Goal: Transaction & Acquisition: Purchase product/service

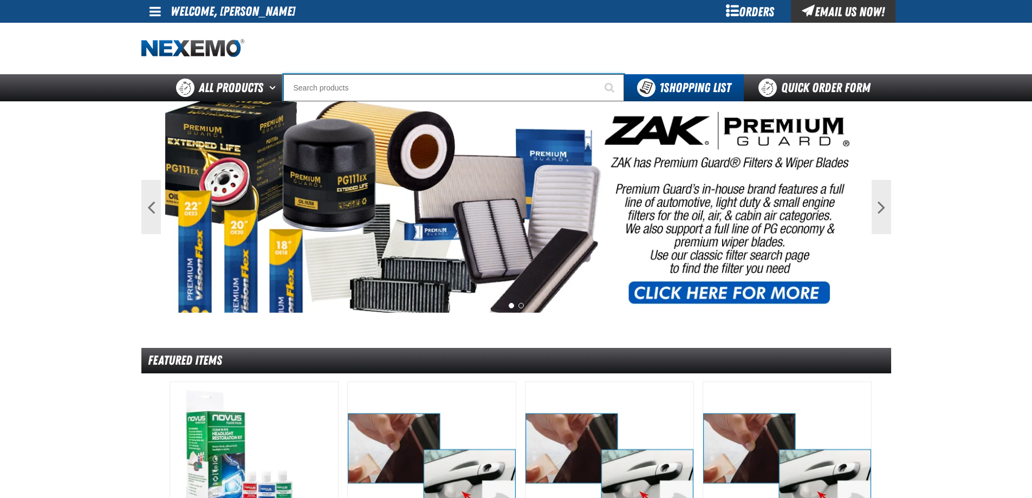
click at [532, 87] on input "Search" at bounding box center [453, 87] width 341 height 27
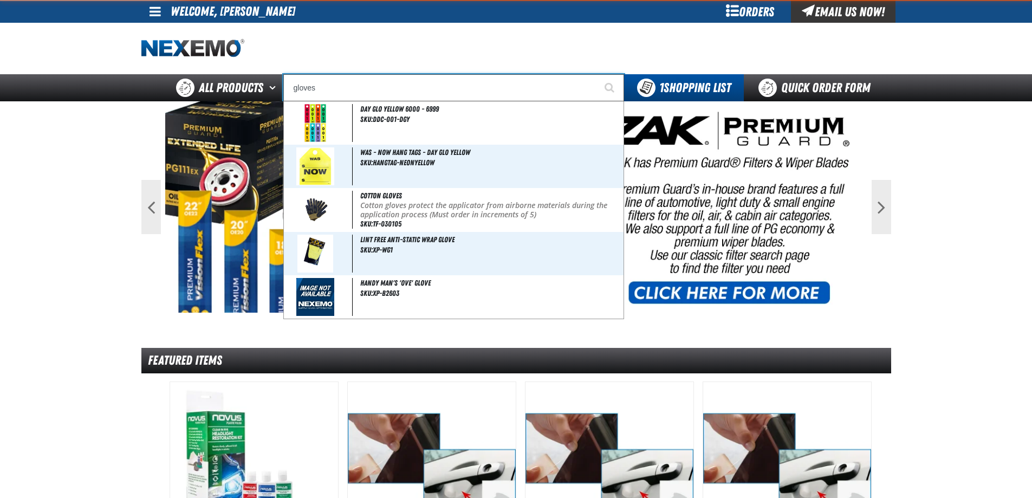
type input "gloves"
click at [597, 74] on button "Start Searching" at bounding box center [610, 87] width 27 height 27
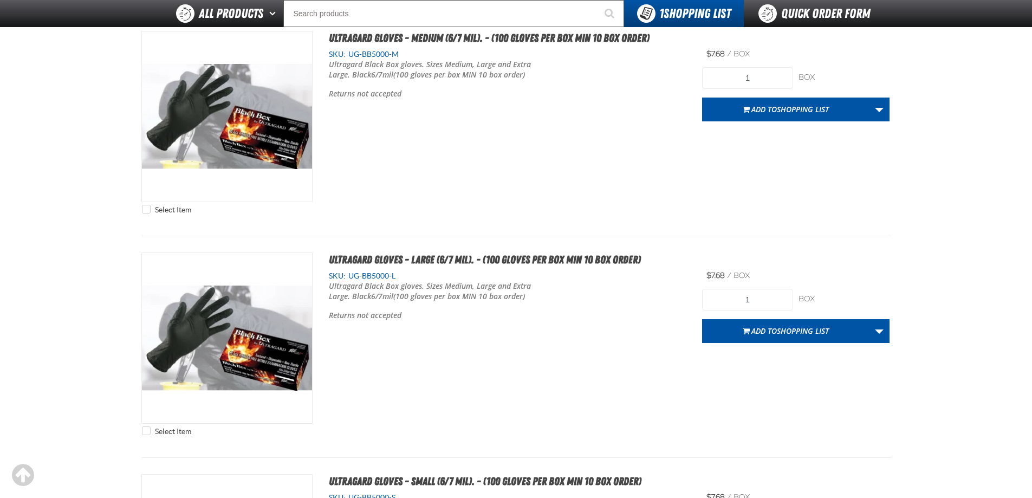
scroll to position [2383, 0]
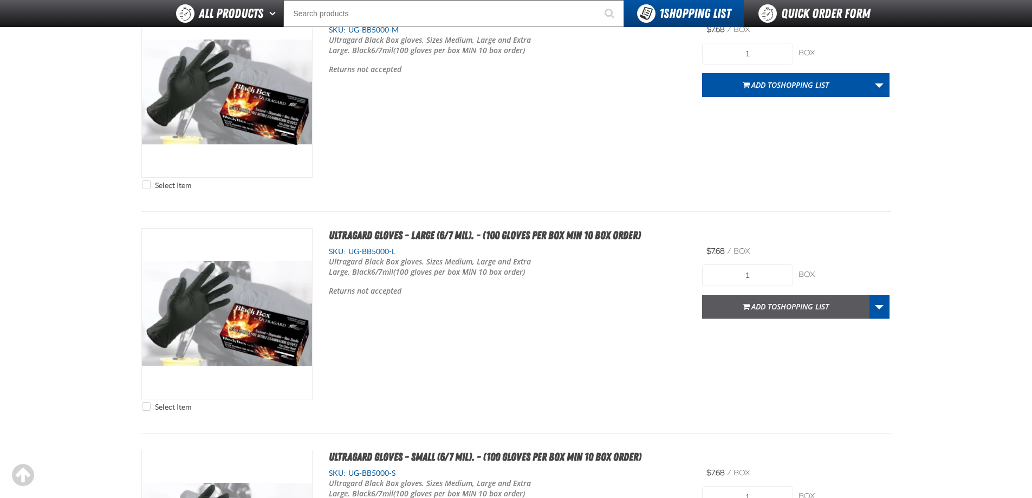
click at [764, 306] on span "Add to Shopping List" at bounding box center [789, 306] width 77 height 10
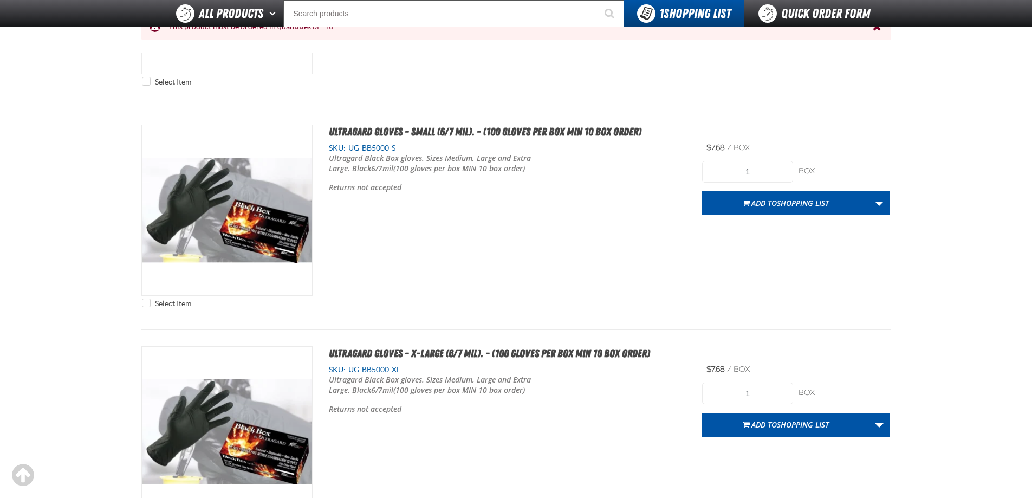
scroll to position [2815, 0]
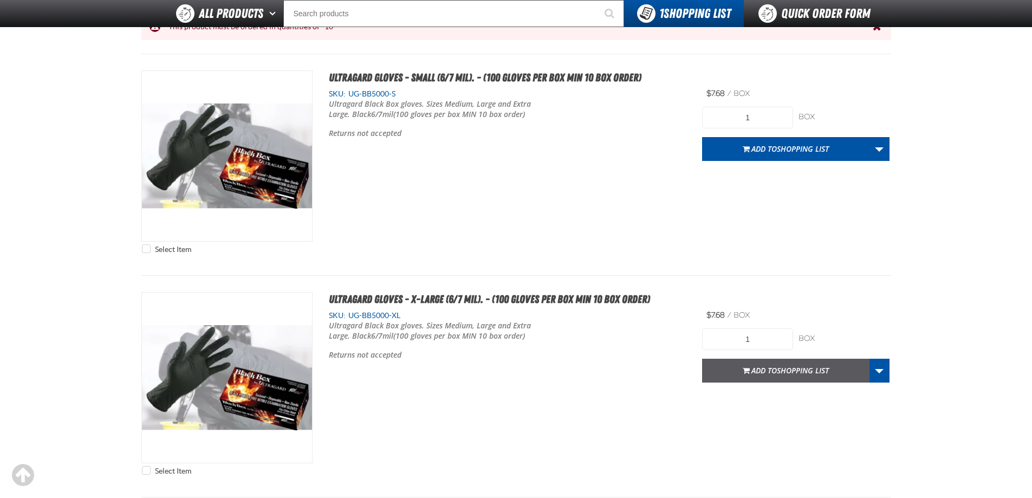
click at [774, 376] on button "Add to Shopping List" at bounding box center [785, 371] width 167 height 24
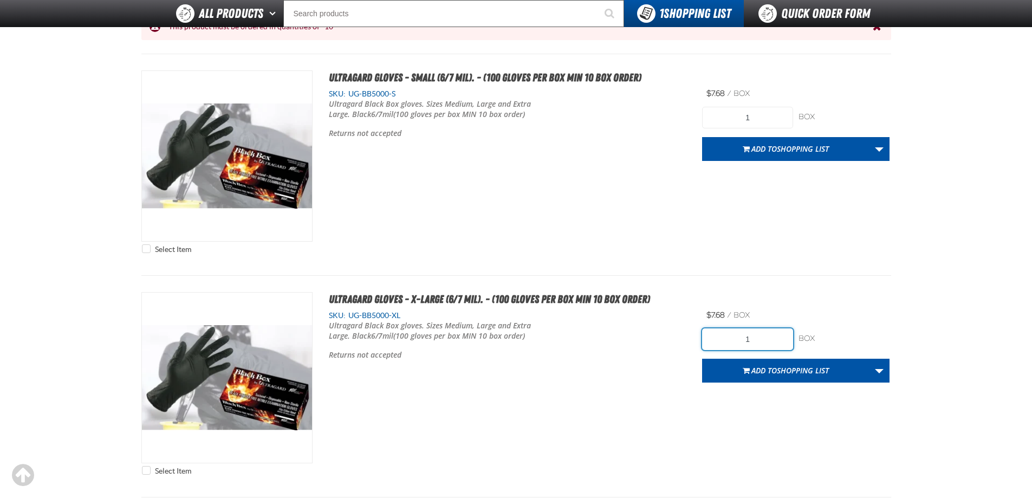
drag, startPoint x: 756, startPoint y: 341, endPoint x: 726, endPoint y: 341, distance: 29.2
click at [726, 341] on input "1" at bounding box center [747, 339] width 91 height 22
type input "10"
drag, startPoint x: 698, startPoint y: 340, endPoint x: 729, endPoint y: 356, distance: 34.9
click at [698, 340] on div "SKU: UG-BB5000-XL Ultragard Black Box gloves. Sizes Medium, Large and Extra Lar…" at bounding box center [508, 342] width 390 height 65
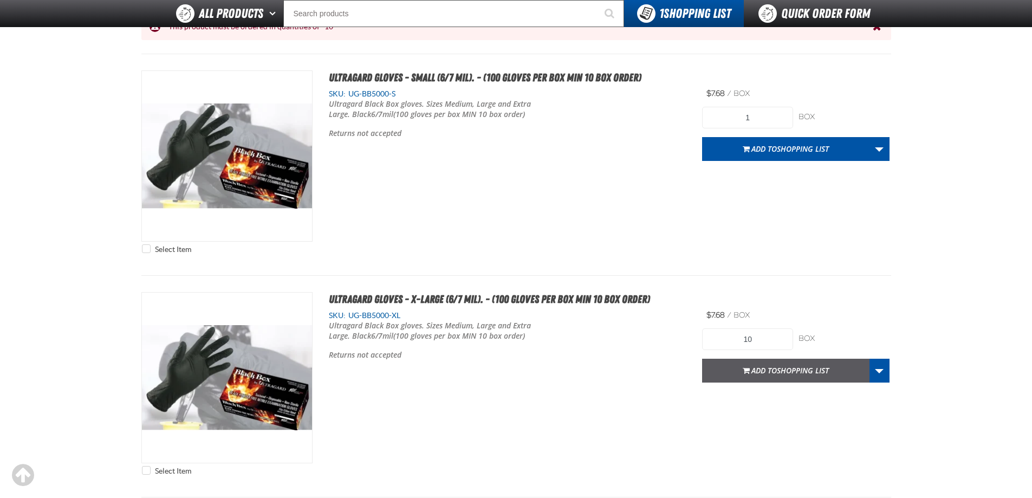
click at [746, 365] on button "Add to Shopping List" at bounding box center [785, 371] width 167 height 24
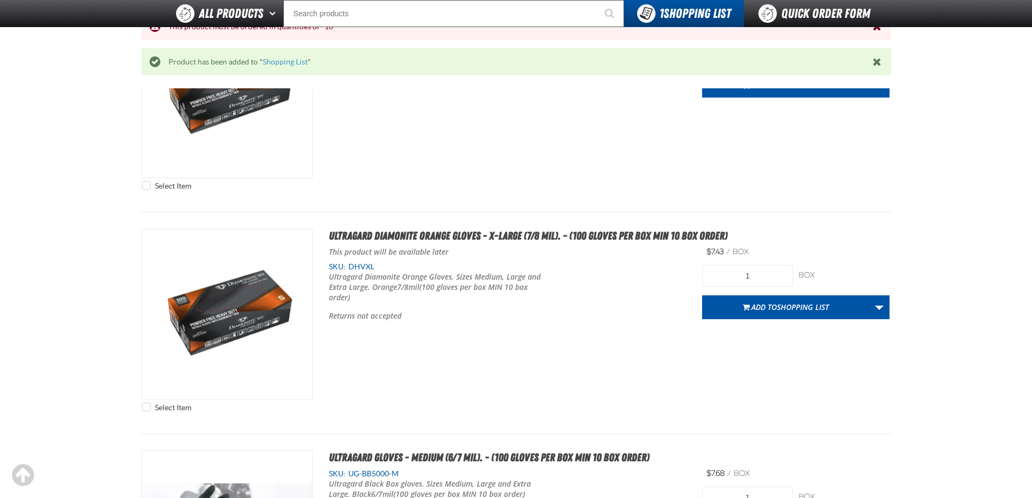
scroll to position [2062, 0]
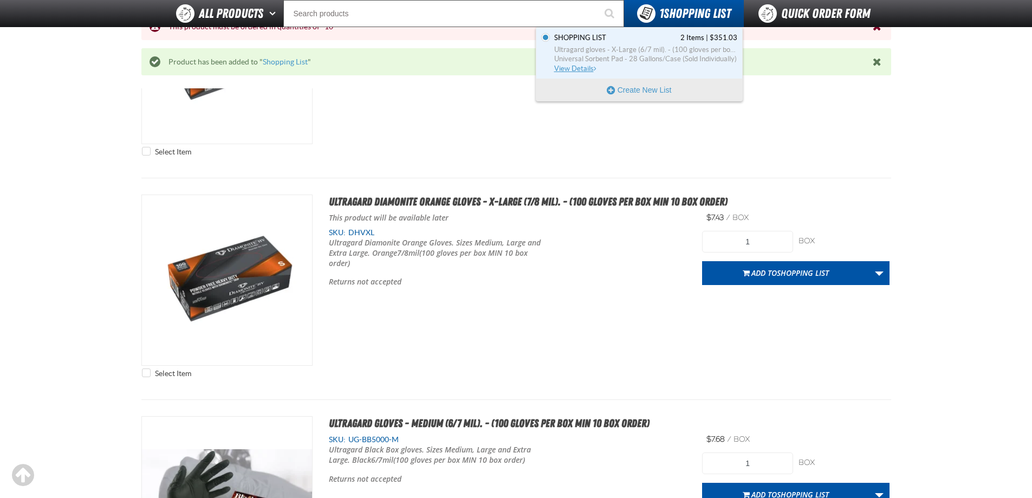
click at [632, 46] on span "Ultragard gloves - X-Large (6/7 mil). - (100 gloves per box MIN 10 box order)" at bounding box center [645, 50] width 183 height 10
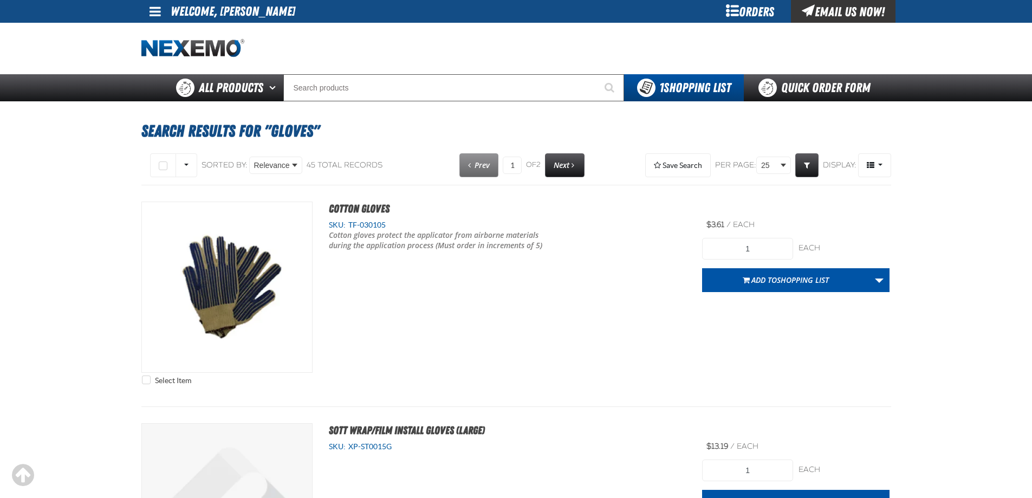
scroll to position [2062, 0]
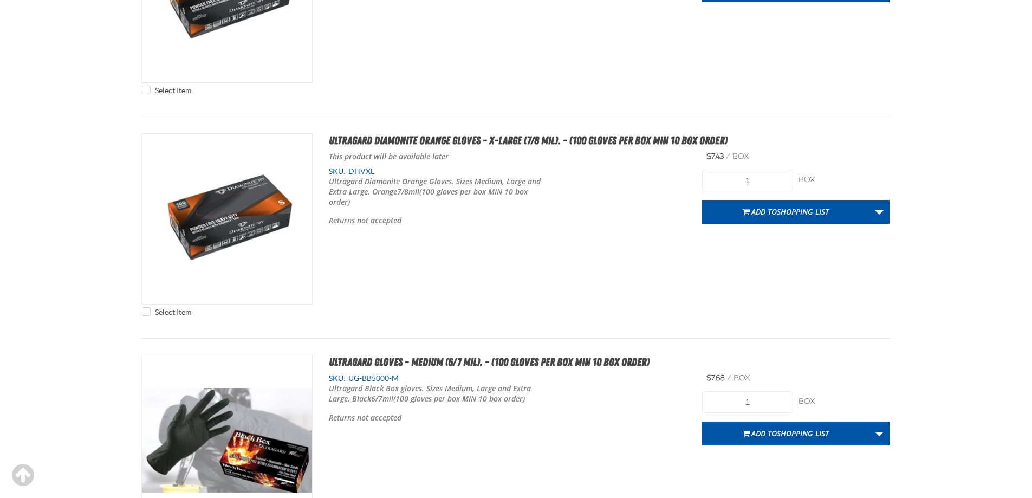
type input "10"
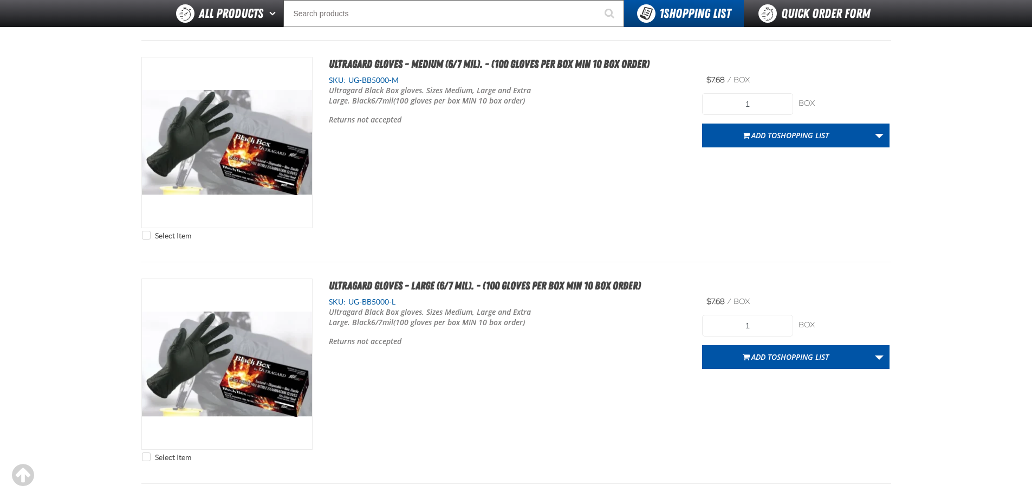
scroll to position [2495, 0]
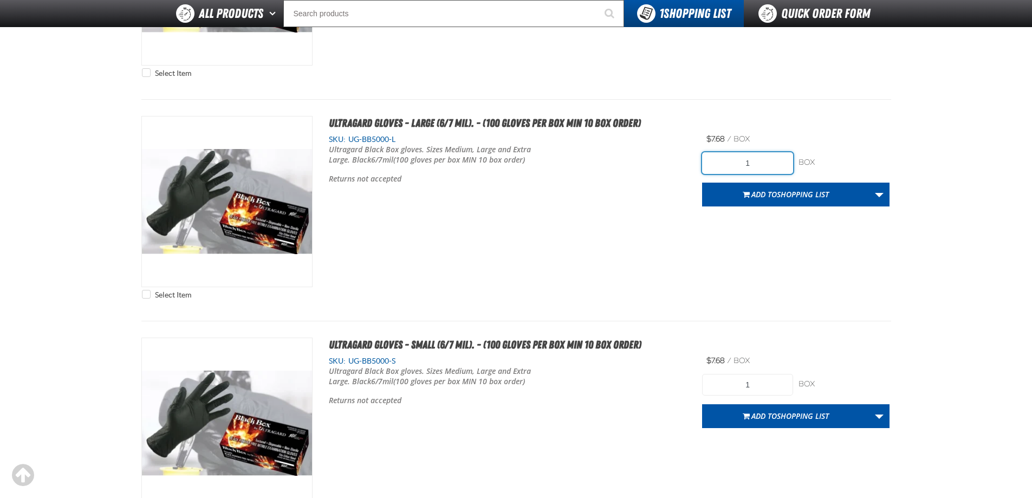
drag, startPoint x: 749, startPoint y: 162, endPoint x: 719, endPoint y: 162, distance: 29.2
click at [723, 162] on input "1" at bounding box center [747, 163] width 91 height 22
type input "10"
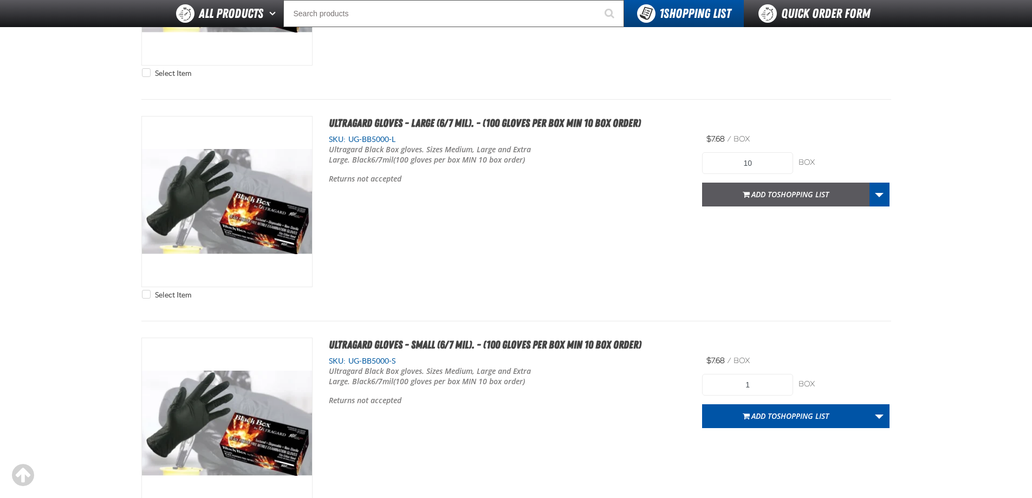
click at [747, 199] on button "Add to Shopping List" at bounding box center [785, 195] width 167 height 24
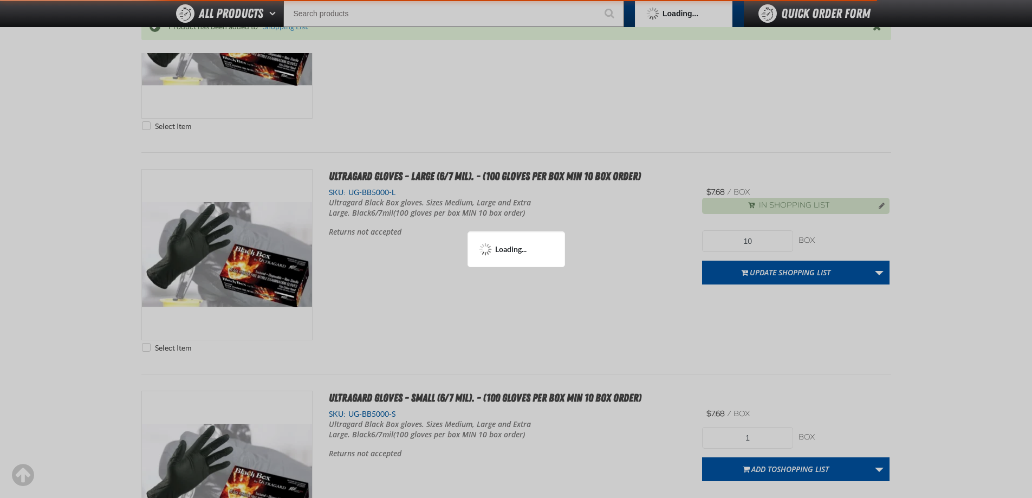
scroll to position [2548, 0]
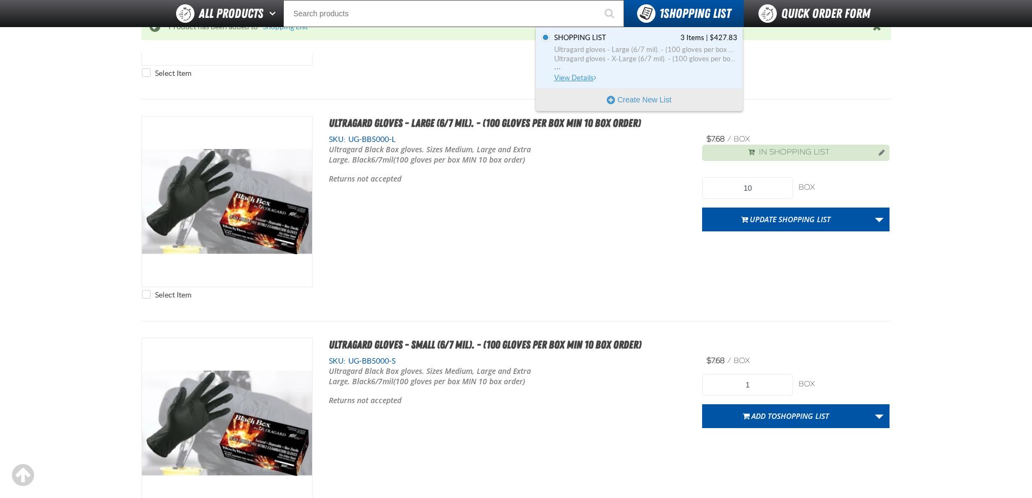
click at [658, 42] on span "Shopping List 3 Items | $427.83" at bounding box center [645, 38] width 183 height 10
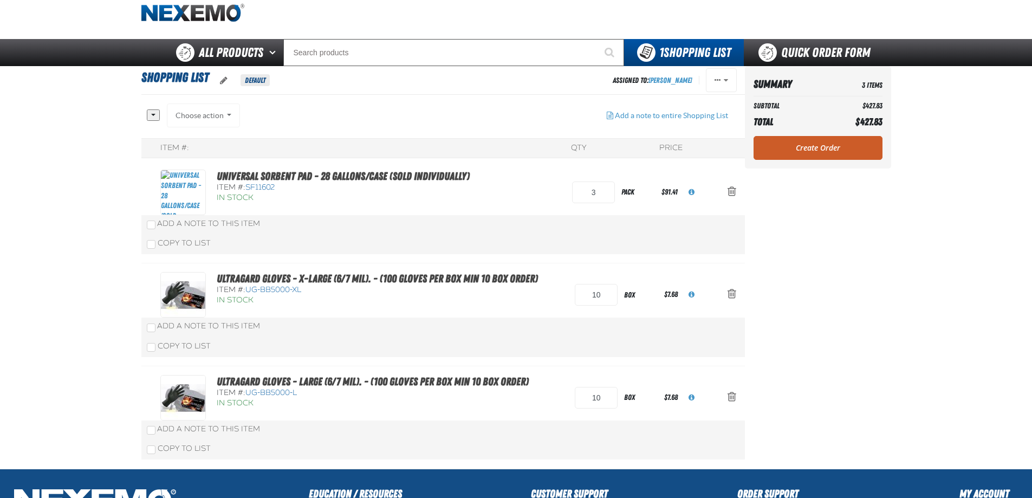
scroll to position [54, 0]
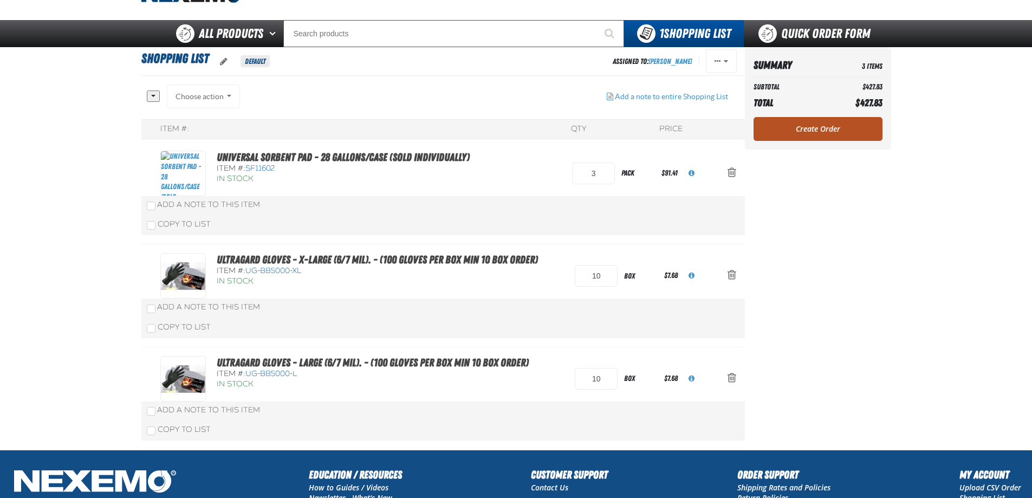
click at [830, 135] on link "Create Order" at bounding box center [817, 129] width 129 height 24
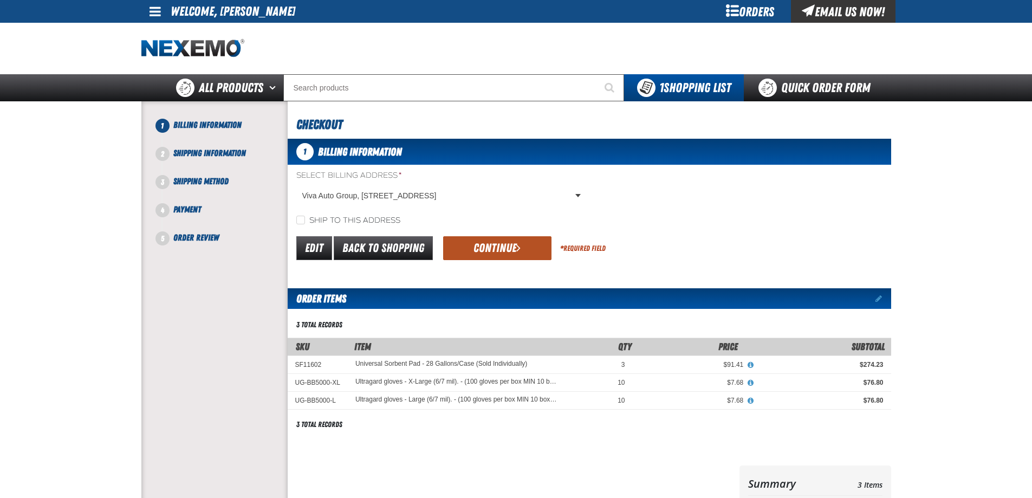
click at [474, 237] on button "Continue" at bounding box center [497, 248] width 108 height 24
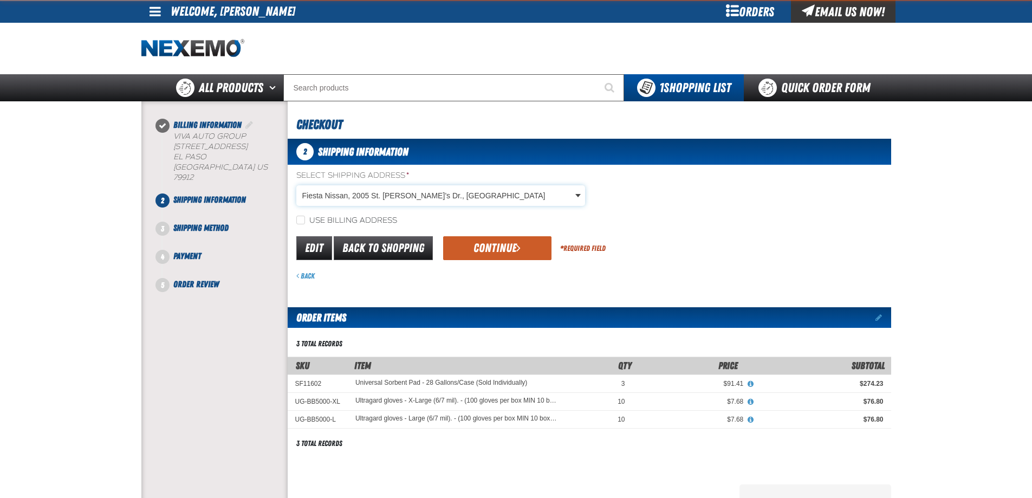
click at [393, 194] on body "Skip to Main Content Staging Site 5.1 Upgrade Site My Account My Account Suppor…" at bounding box center [516, 392] width 1032 height 784
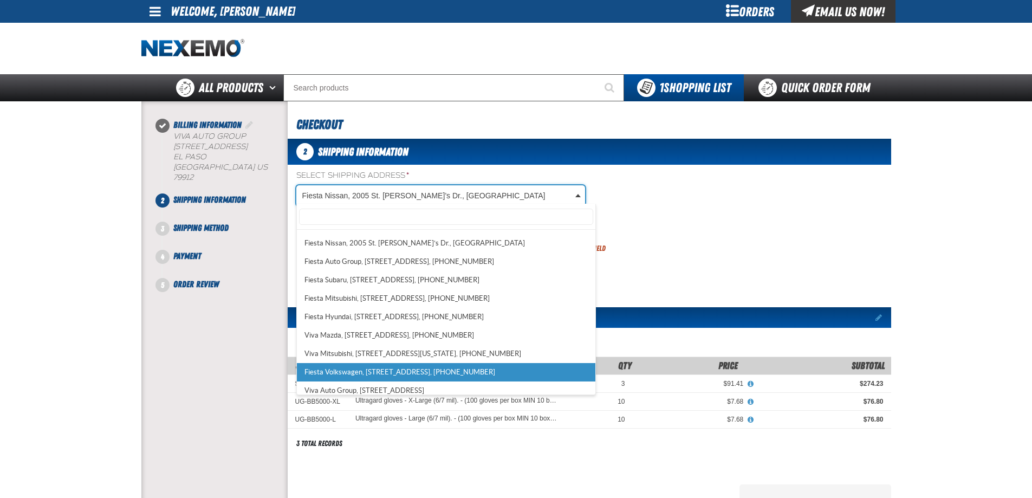
scroll to position [132, 0]
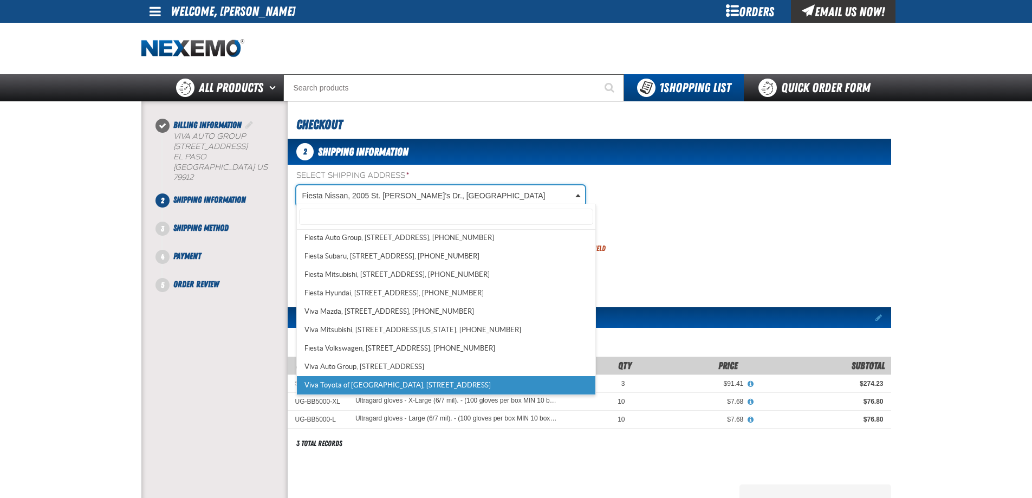
select select "a_484"
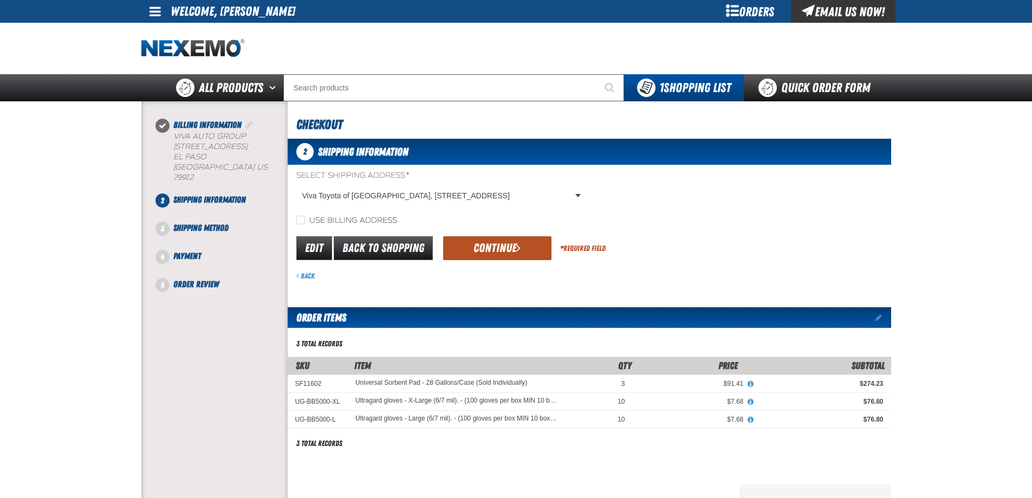
click at [450, 239] on button "Continue" at bounding box center [497, 248] width 108 height 24
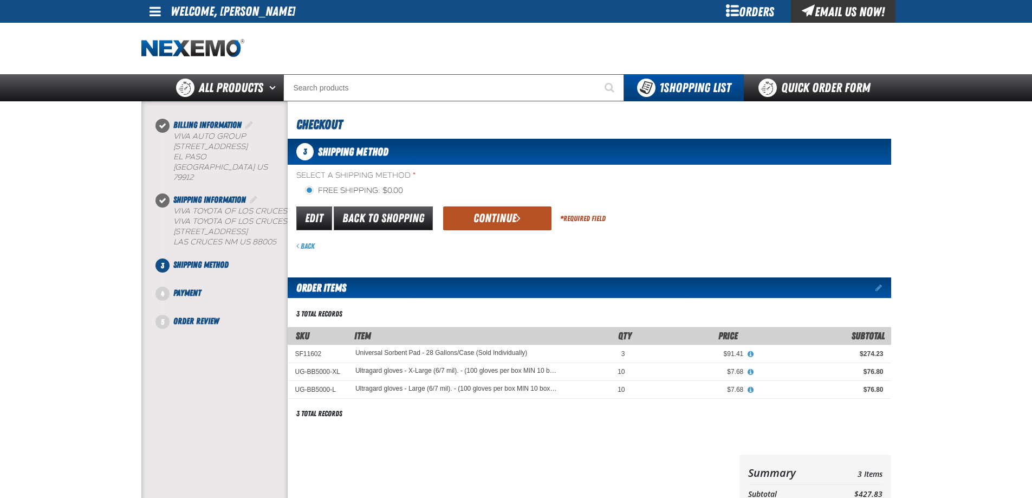
click at [485, 220] on button "Continue" at bounding box center [497, 218] width 108 height 24
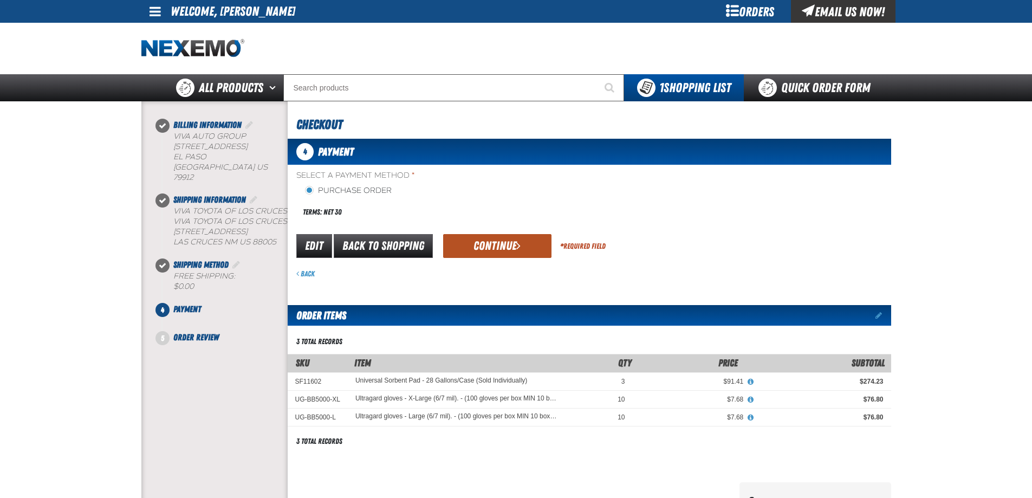
drag, startPoint x: 517, startPoint y: 245, endPoint x: 508, endPoint y: 245, distance: 9.2
click at [517, 245] on span "submit" at bounding box center [518, 245] width 4 height 12
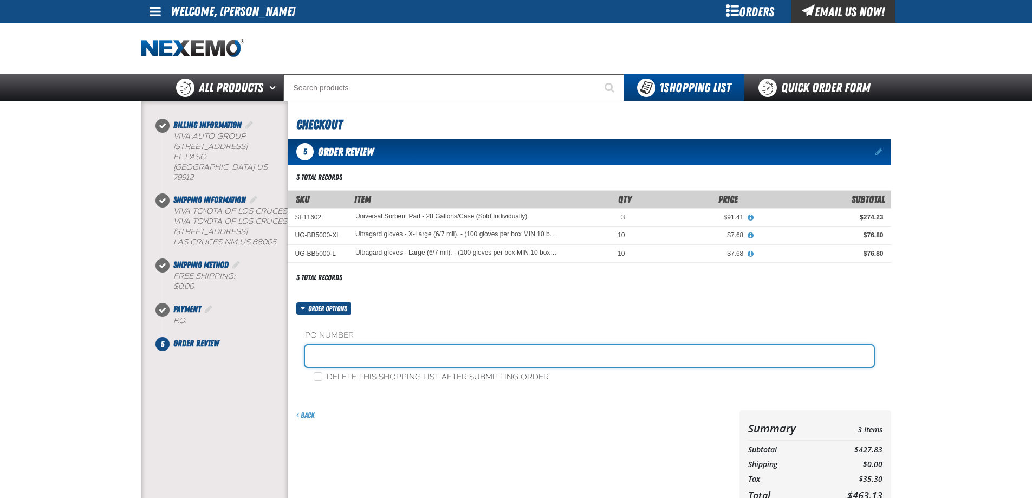
click at [379, 366] on input "text" at bounding box center [589, 356] width 569 height 22
click at [446, 357] on input "text" at bounding box center [589, 356] width 569 height 22
type input "2977"
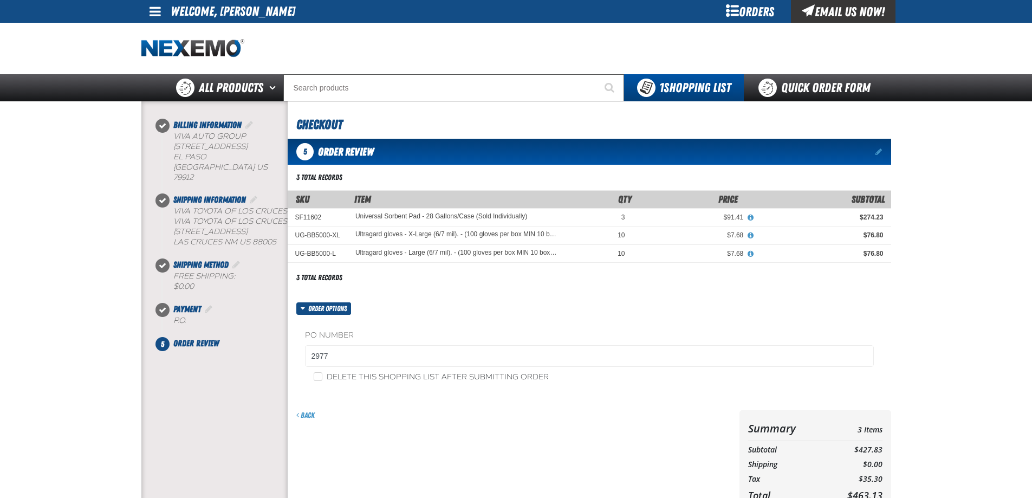
click at [428, 373] on label "Delete this shopping list after submitting order" at bounding box center [431, 377] width 235 height 10
click at [322, 373] on input "Delete this shopping list after submitting order" at bounding box center [318, 376] width 9 height 9
checkbox input "true"
click at [269, 373] on div "Billing Information Viva Auto Group TX" at bounding box center [214, 306] width 146 height 400
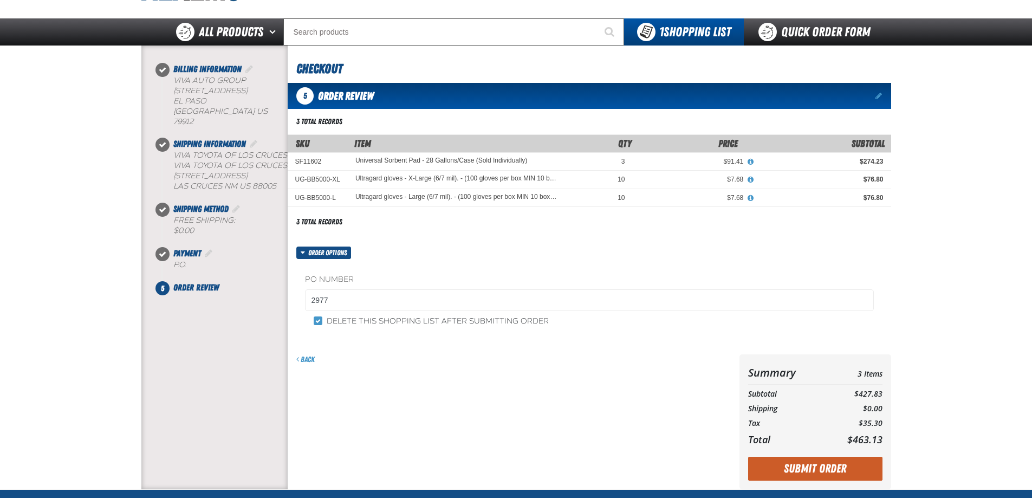
scroll to position [227, 0]
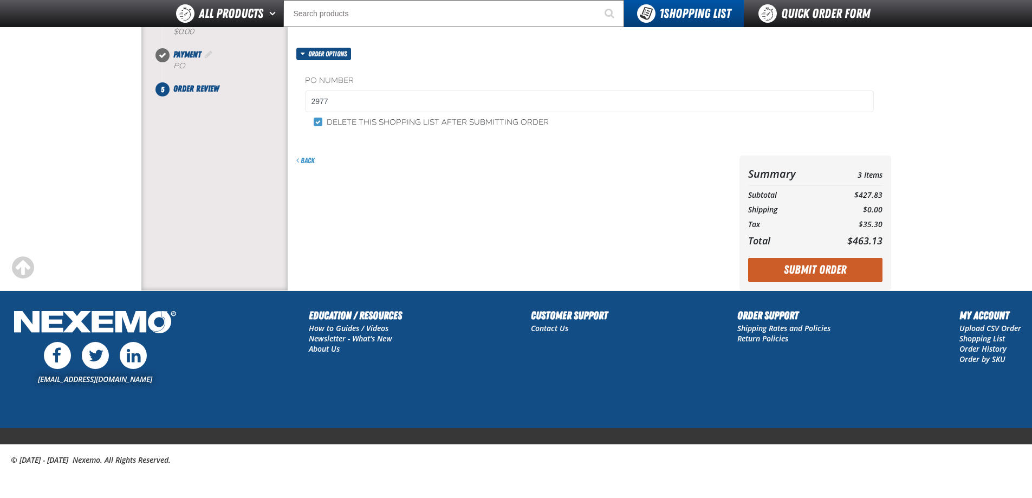
click at [819, 257] on div "Summary 3 Items Subtotal $427.83 Shipping $0.00 Tax $35.30 Total $463.13" at bounding box center [815, 222] width 152 height 135
click at [817, 266] on button "Submit Order" at bounding box center [815, 270] width 134 height 24
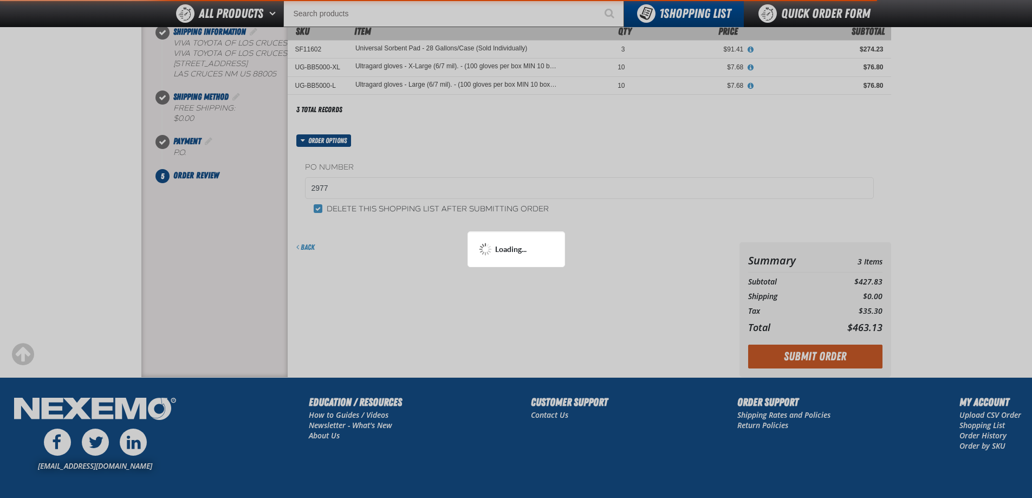
scroll to position [65, 0]
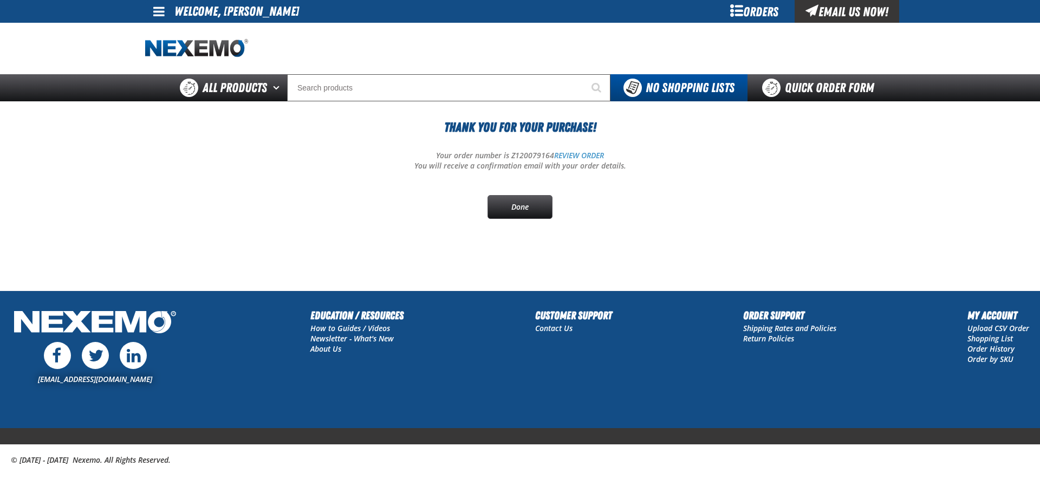
drag, startPoint x: 243, startPoint y: 247, endPoint x: 250, endPoint y: 238, distance: 11.5
click at [243, 247] on section "Thank You For Your Purchase! Your order number is Z120079164 REVIEW ORDER You w…" at bounding box center [520, 178] width 750 height 155
drag, startPoint x: 286, startPoint y: 190, endPoint x: 303, endPoint y: 187, distance: 17.0
click at [286, 190] on div "Thank You For Your Purchase! Your order number is Z120079164 REVIEW ORDER You w…" at bounding box center [520, 168] width 750 height 101
click at [537, 38] on div at bounding box center [520, 48] width 750 height 51
